Goal: Check status

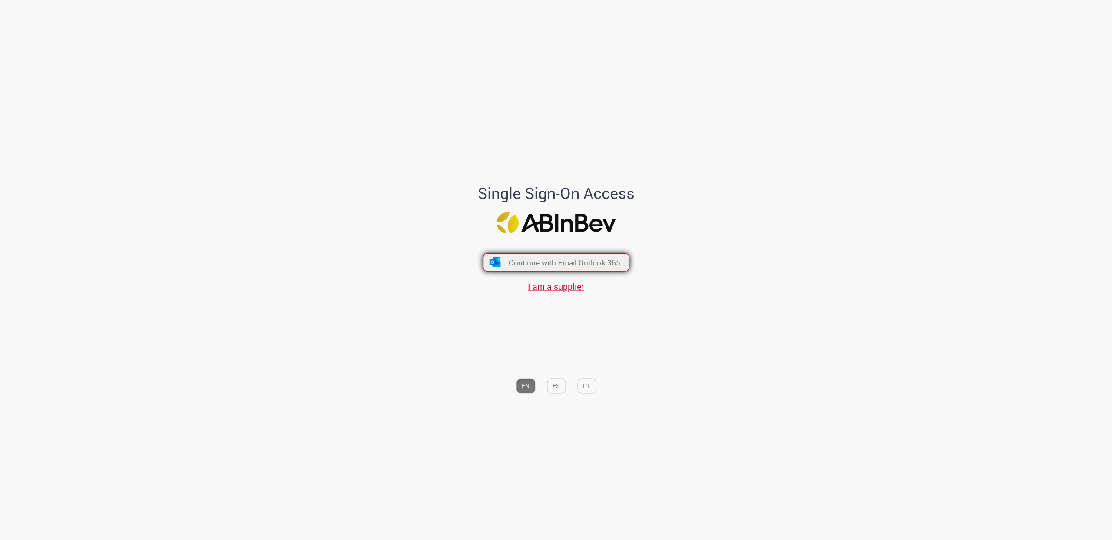
click at [609, 261] on span "Continue with Email Outlook 365" at bounding box center [565, 263] width 112 height 10
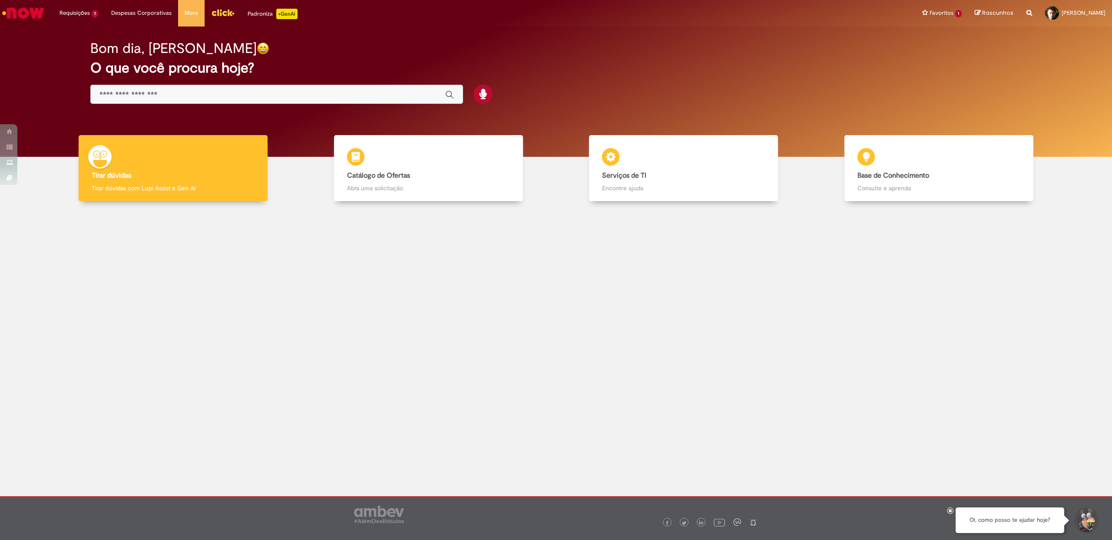
click at [31, 13] on img "Ir para a Homepage" at bounding box center [23, 12] width 45 height 17
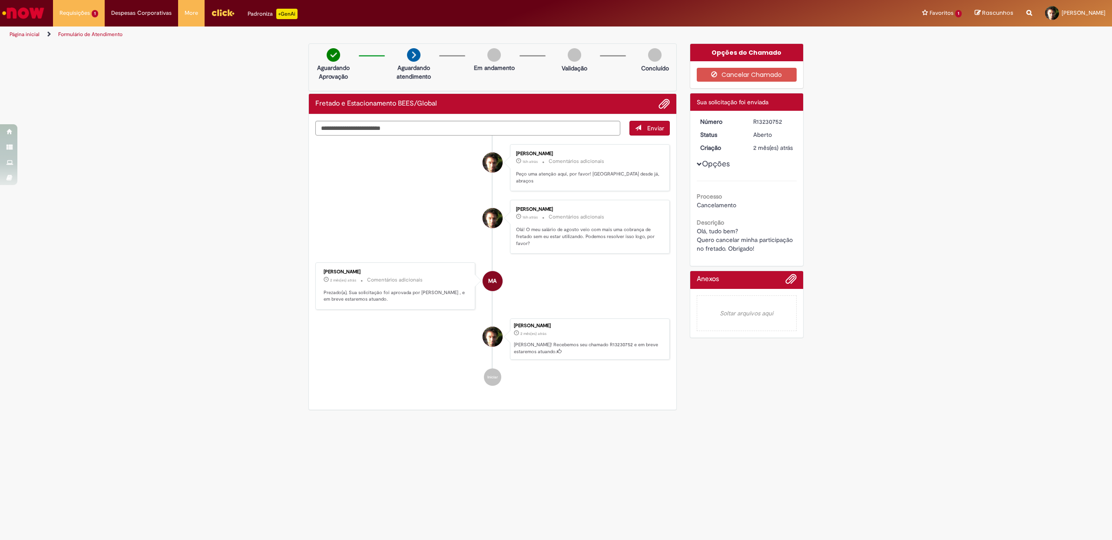
click at [762, 121] on div "R13230752" at bounding box center [773, 121] width 40 height 9
click at [897, 156] on div "Verificar Código de Barras Aguardando Aprovação Aguardando atendimento Em andam…" at bounding box center [556, 228] width 1112 height 371
